Goal: Task Accomplishment & Management: Use online tool/utility

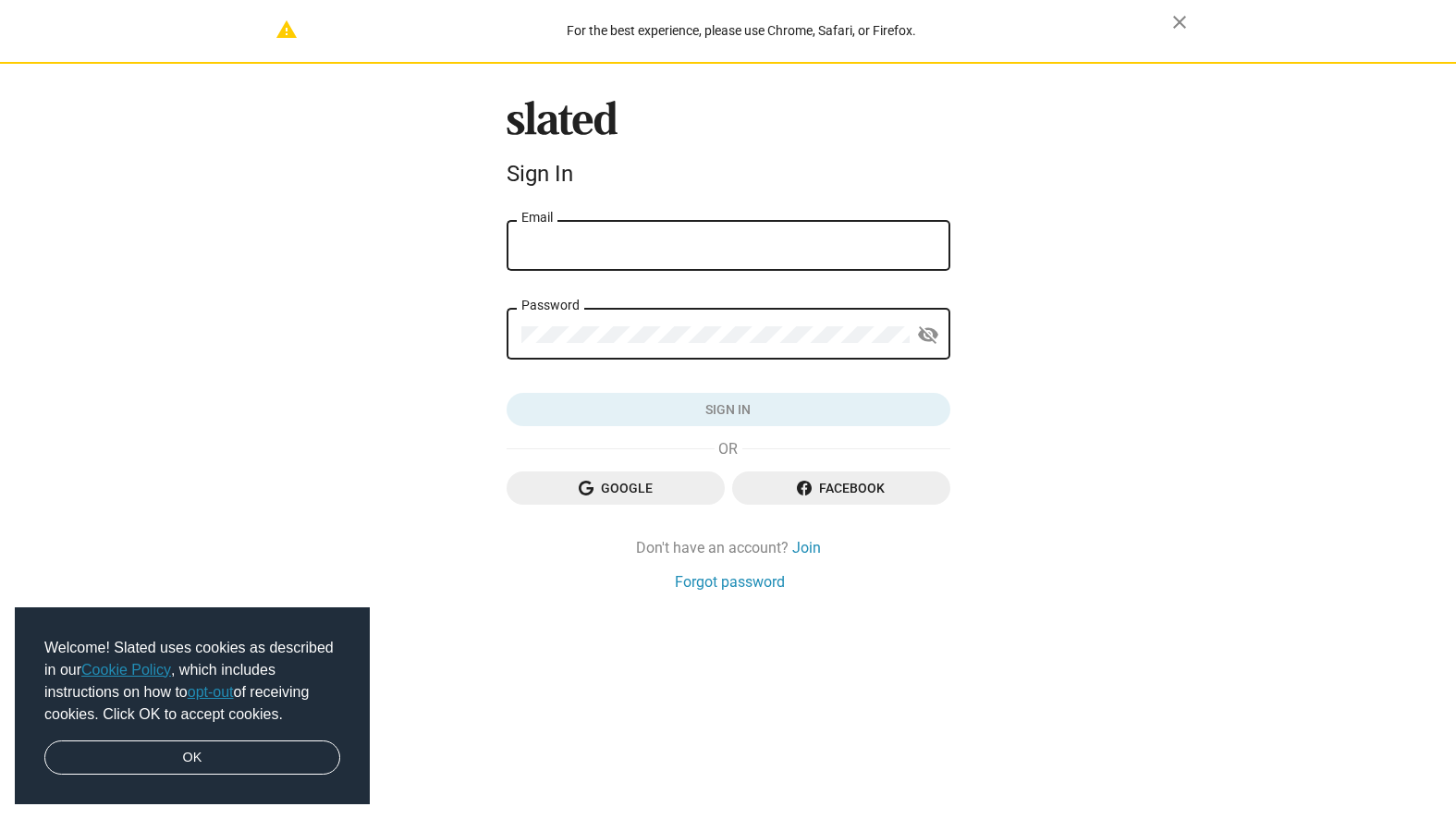
click at [615, 262] on div "Email" at bounding box center [728, 243] width 414 height 55
click at [613, 251] on input "Email" at bounding box center [728, 246] width 414 height 17
type input "[EMAIL_ADDRESS][DOMAIN_NAME]"
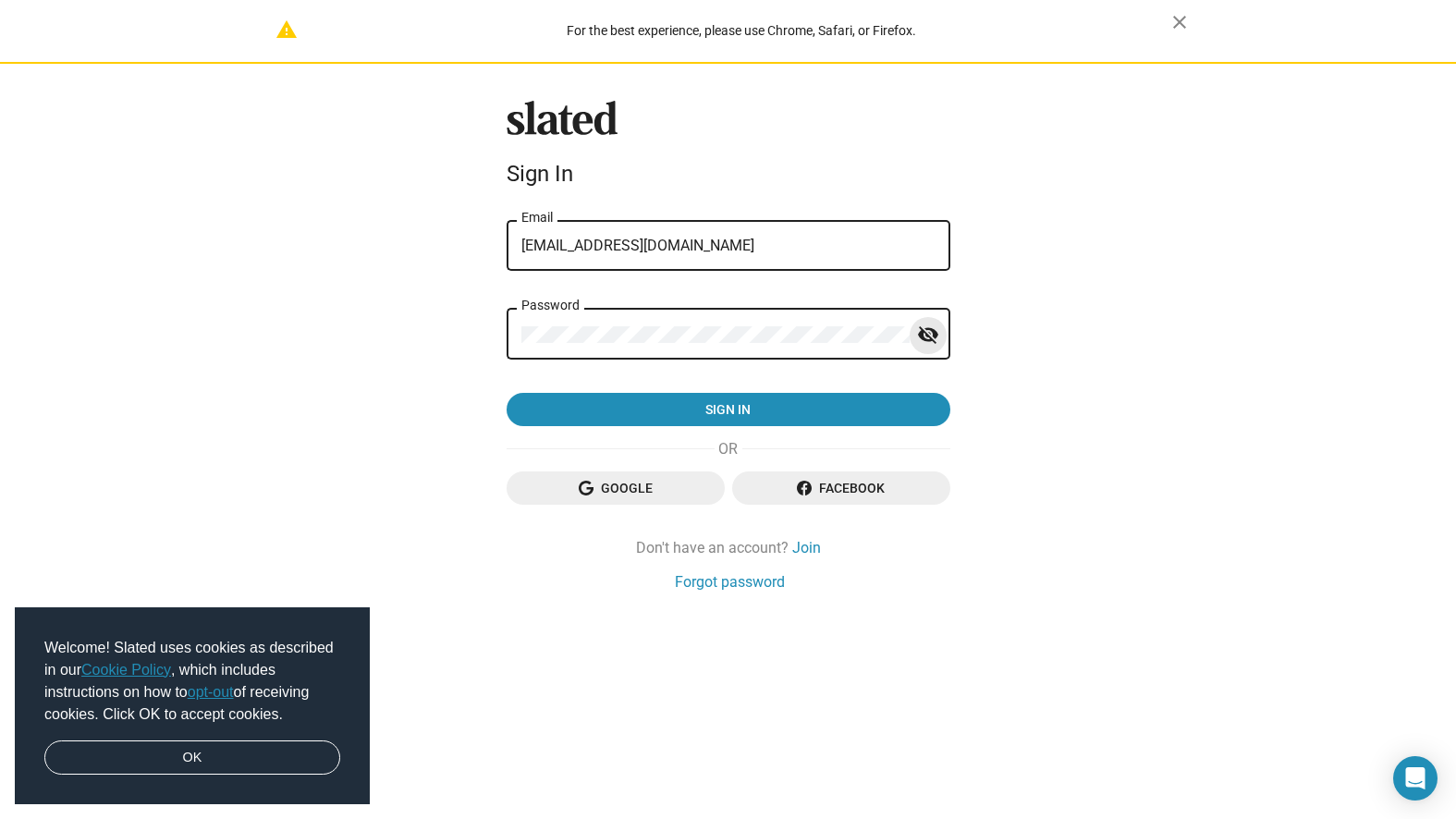
click at [928, 336] on mat-icon "visibility_off" at bounding box center [928, 335] width 22 height 29
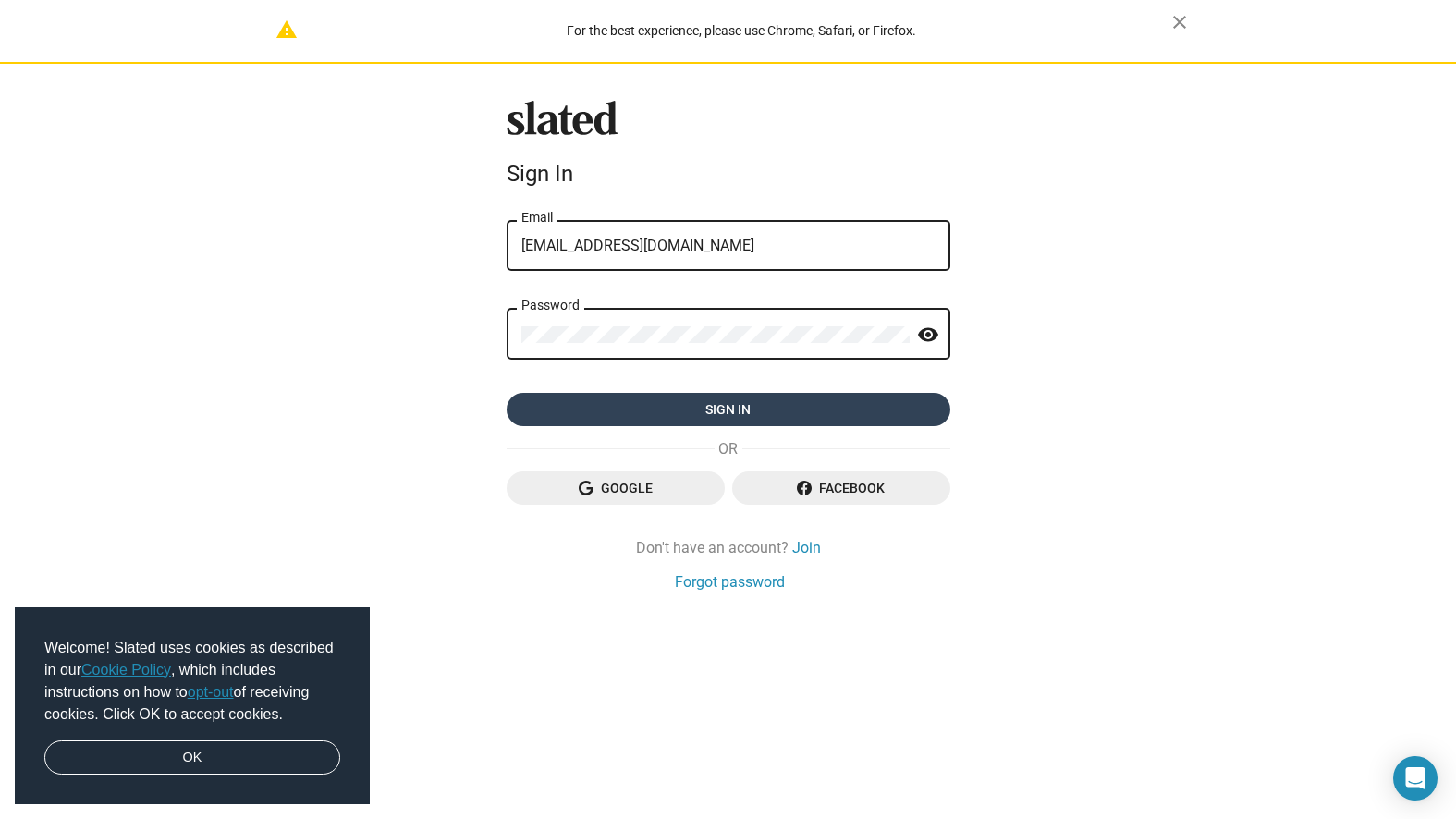
click at [867, 422] on span "Sign in" at bounding box center [728, 409] width 414 height 33
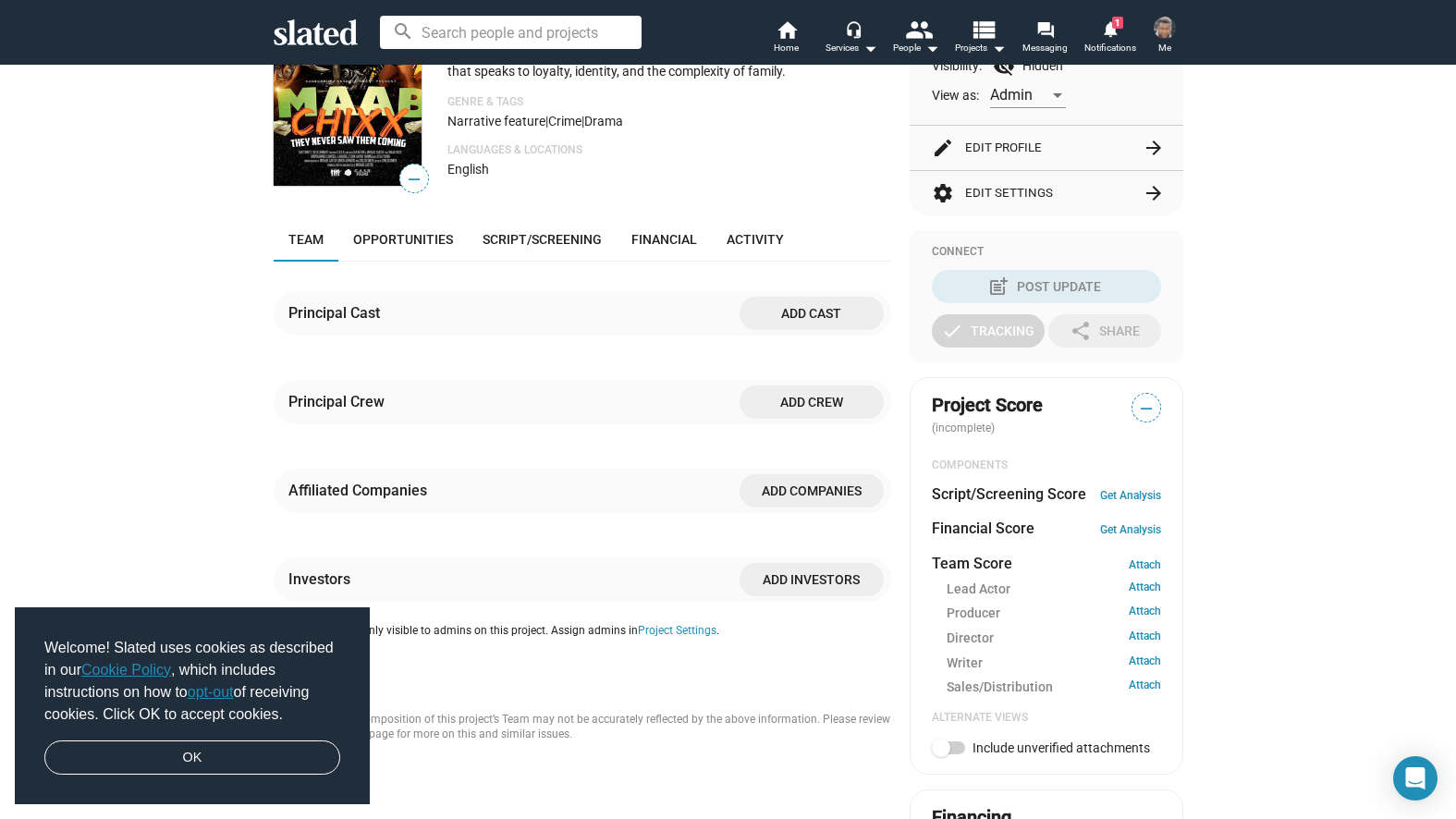
scroll to position [92, 0]
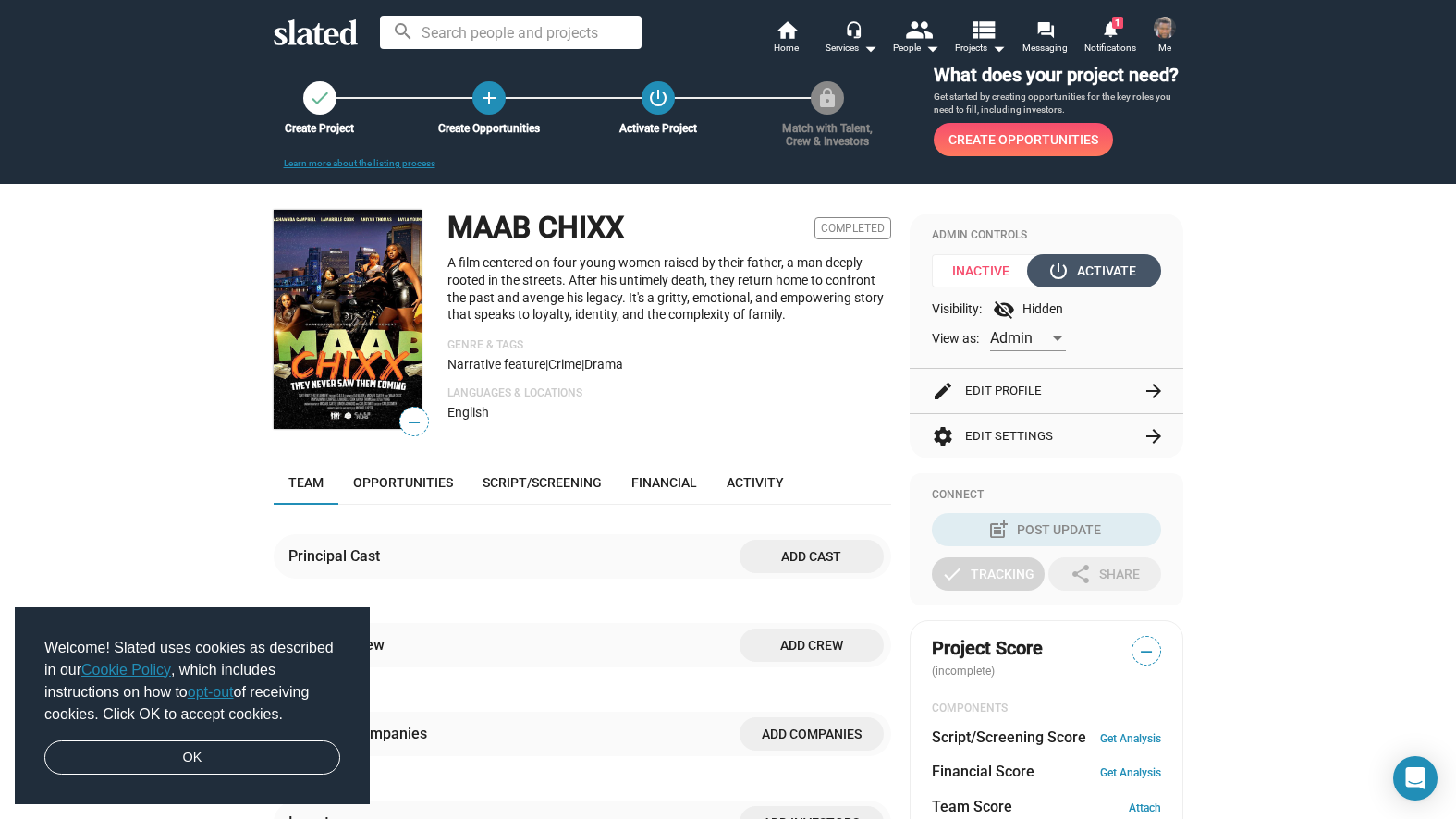
click at [1101, 266] on div "power_settings_new Activate" at bounding box center [1093, 270] width 85 height 33
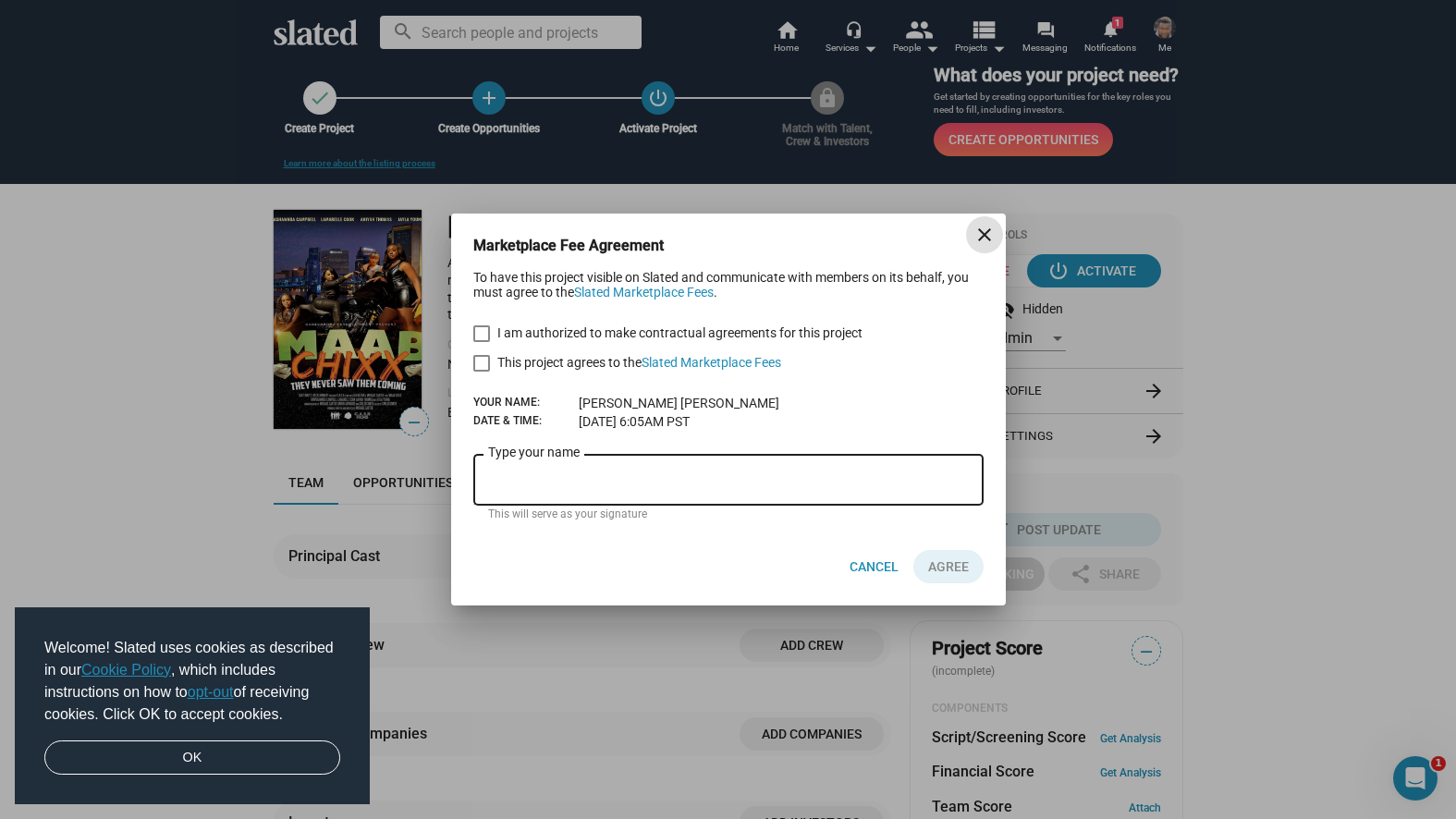
scroll to position [0, 0]
click at [979, 226] on mat-icon "close" at bounding box center [984, 235] width 22 height 22
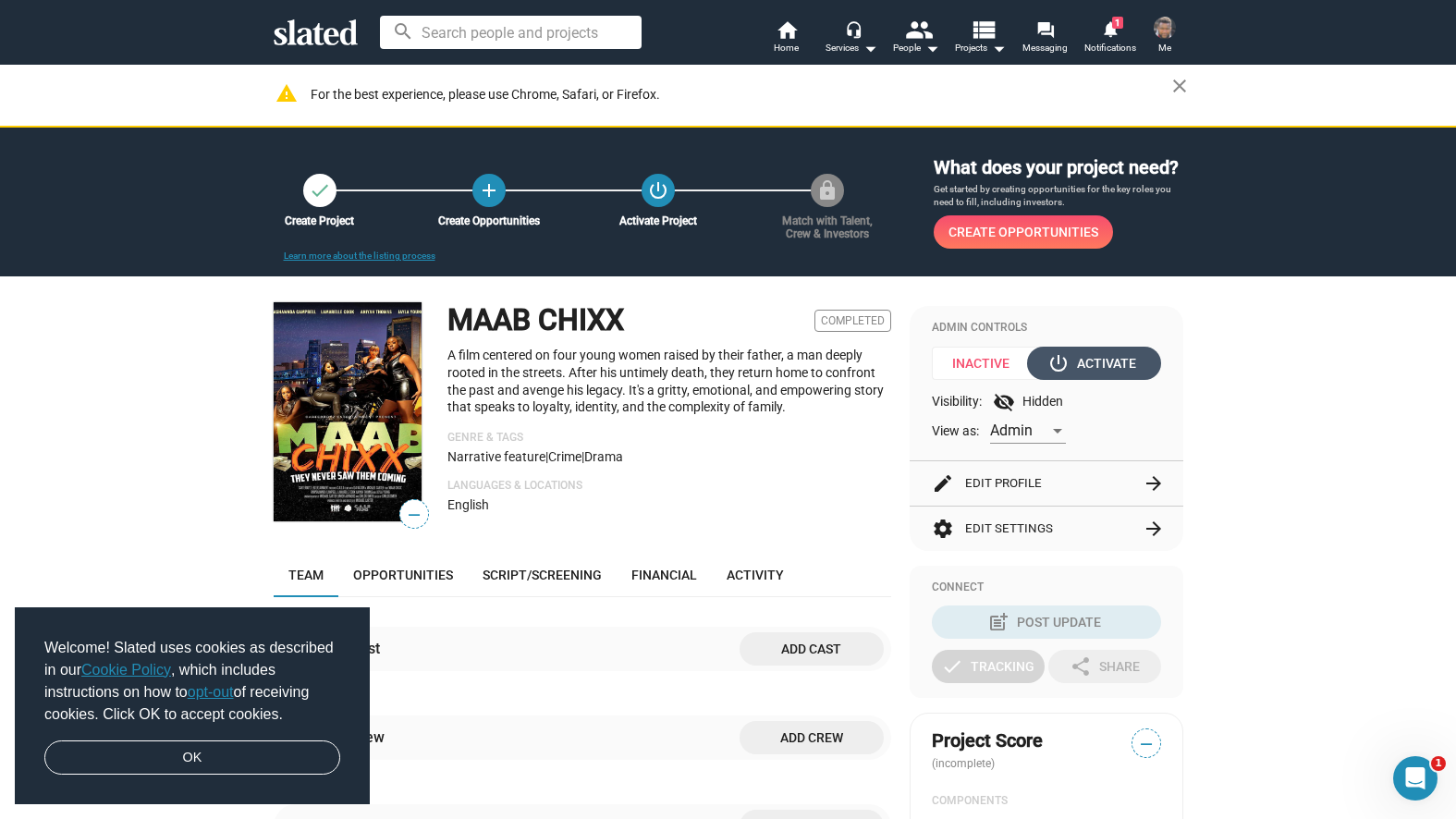
click at [1076, 362] on div "power_settings_new Activate" at bounding box center [1093, 363] width 85 height 33
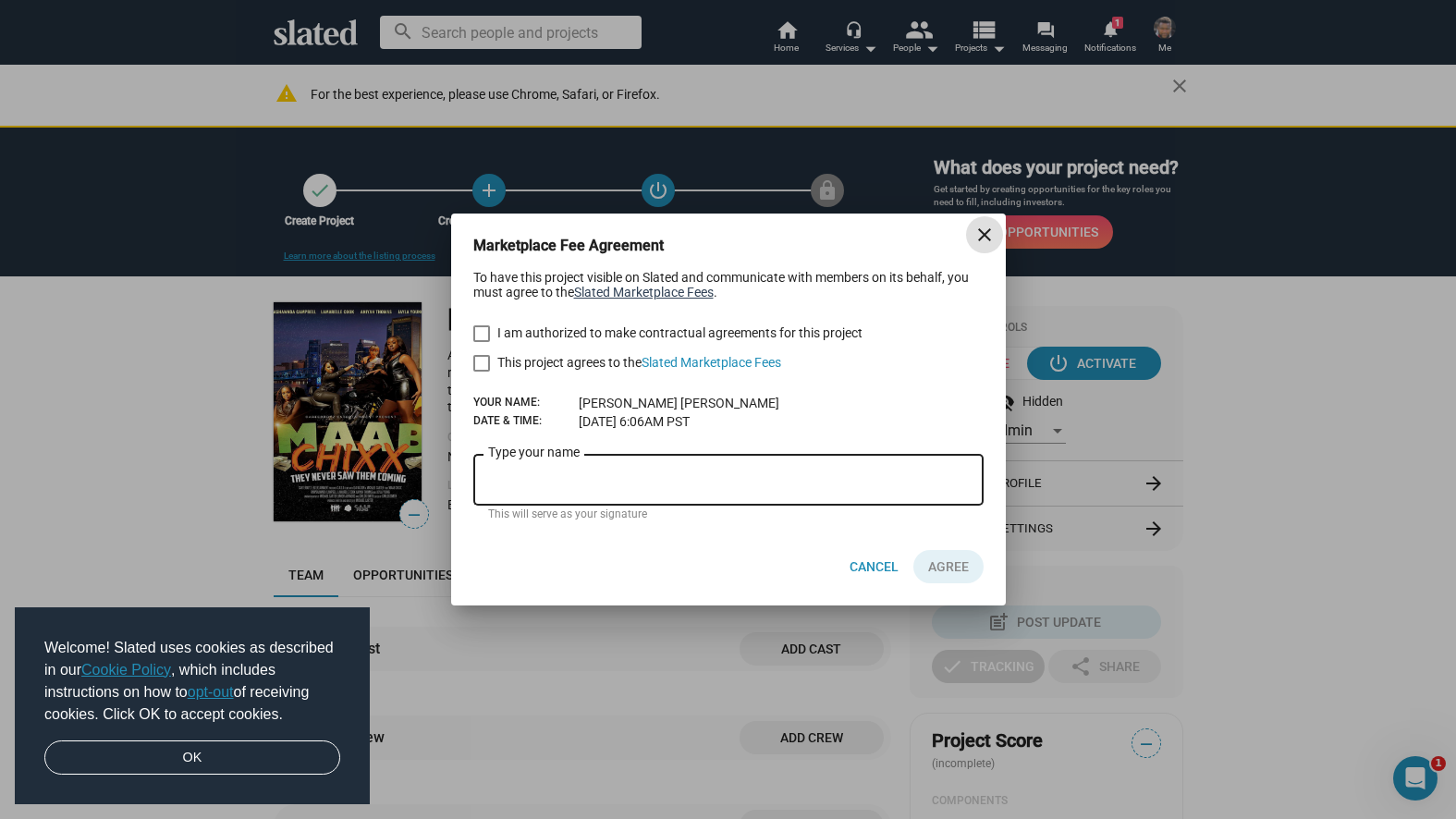
click at [633, 290] on link "Slated Marketplace Fees" at bounding box center [644, 292] width 140 height 15
